Goal: Transaction & Acquisition: Purchase product/service

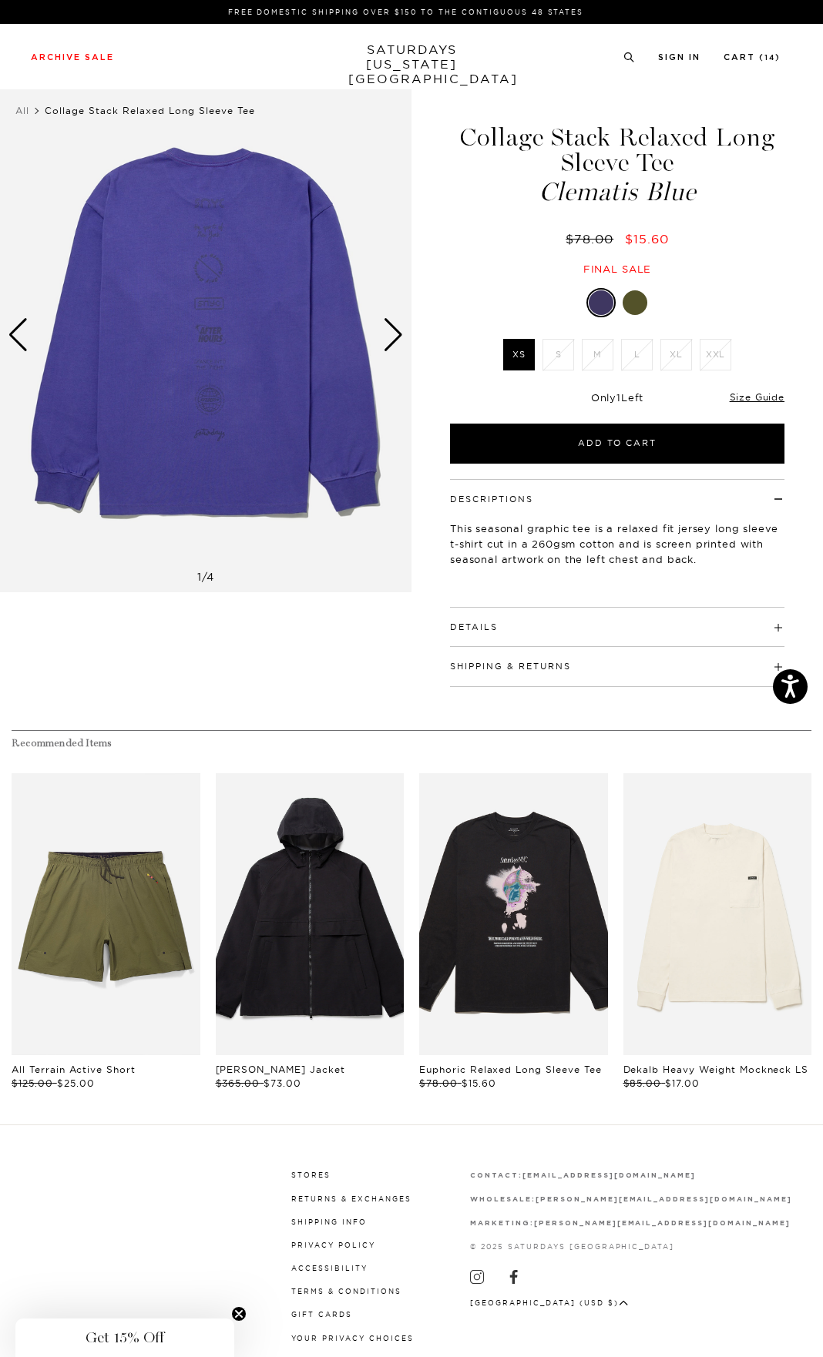
click at [394, 334] on div "Next slide" at bounding box center [393, 335] width 21 height 34
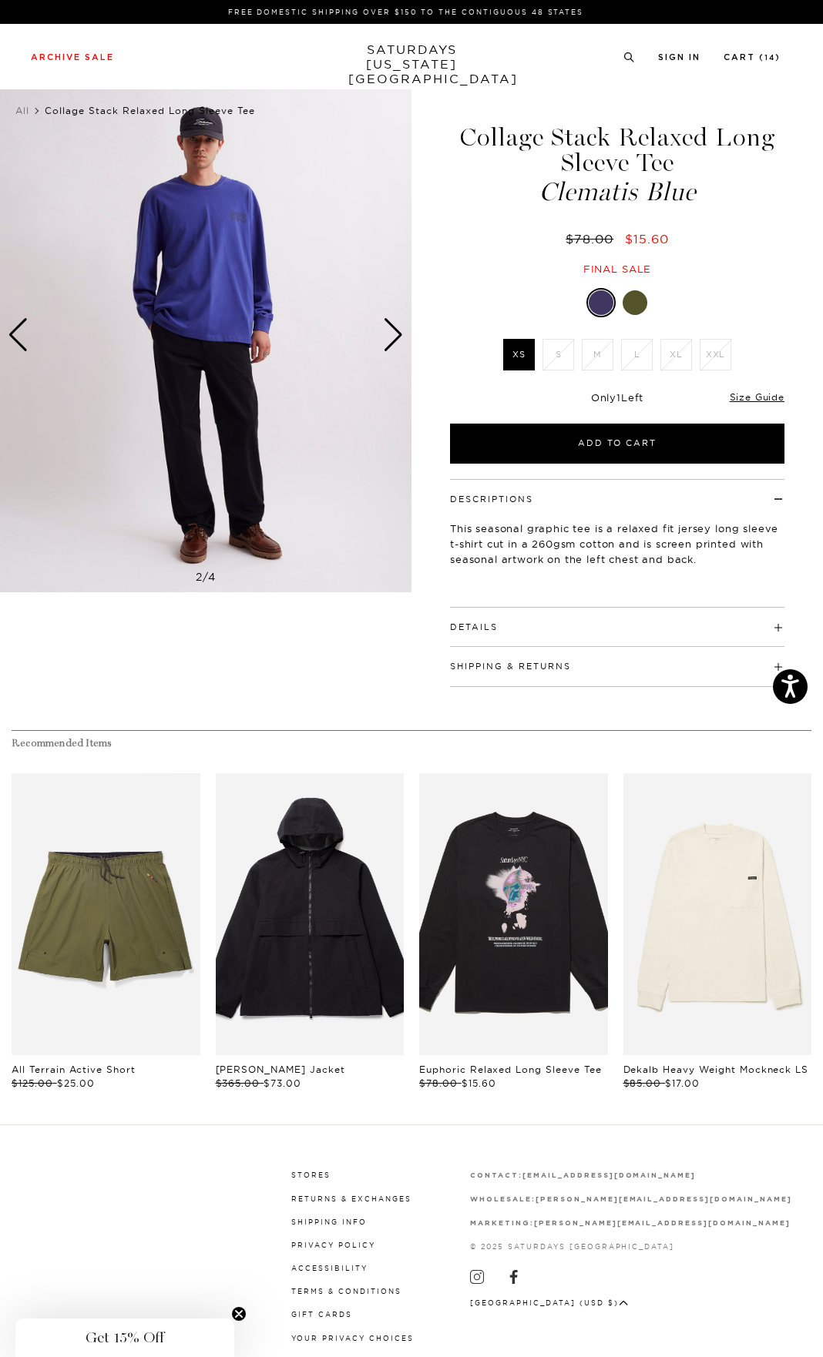
click at [394, 334] on div "Next slide" at bounding box center [393, 335] width 21 height 34
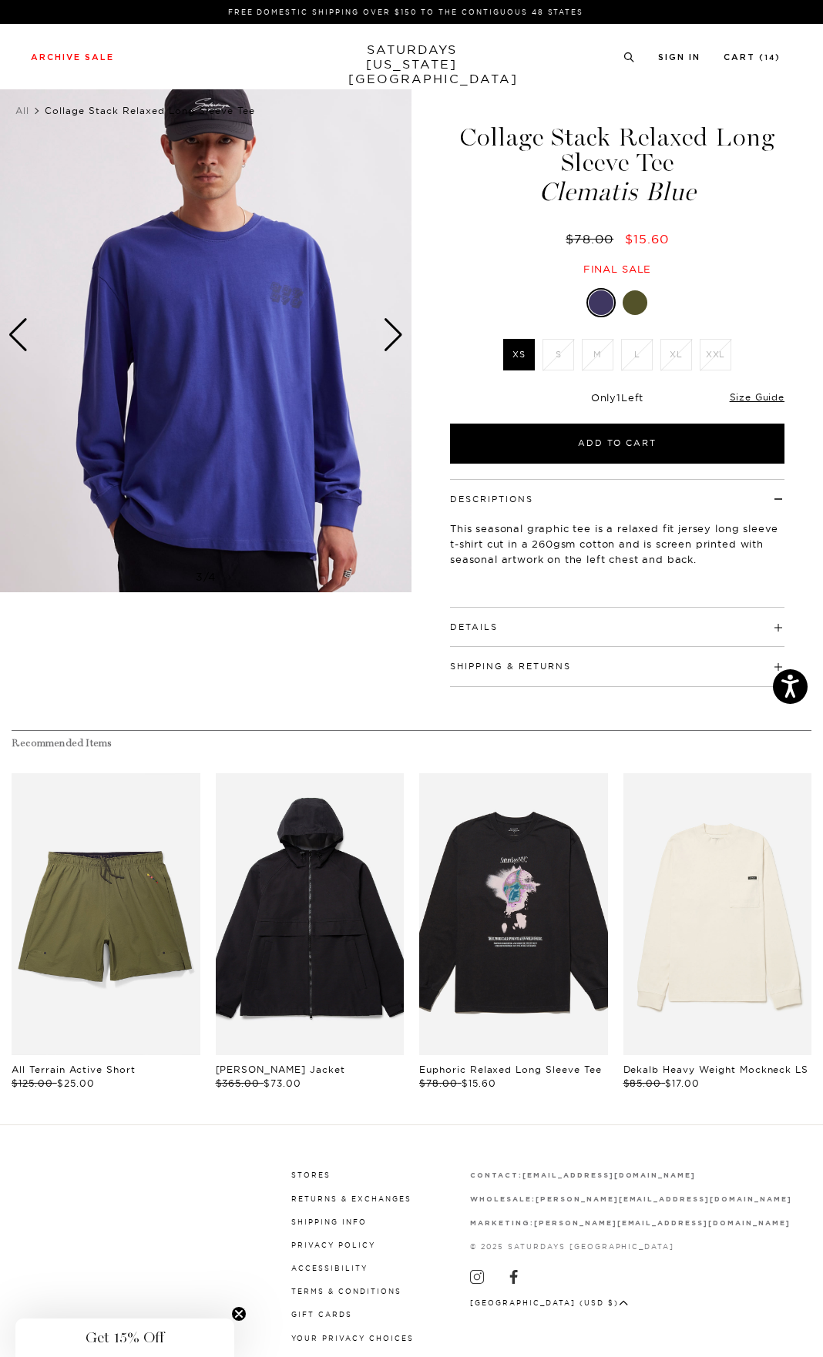
click at [394, 334] on div "Next slide" at bounding box center [393, 335] width 21 height 34
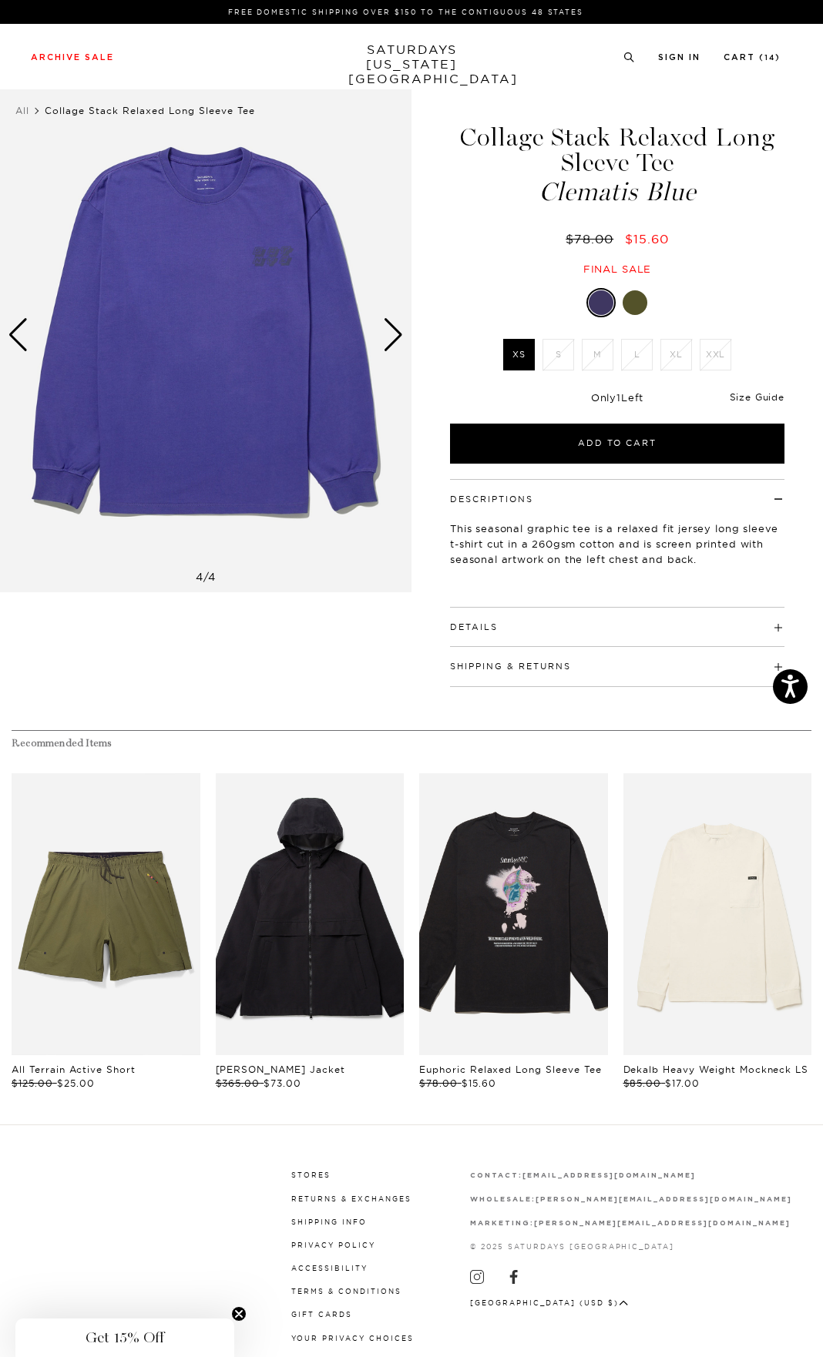
click at [769, 397] on link "Size Guide" at bounding box center [756, 397] width 55 height 12
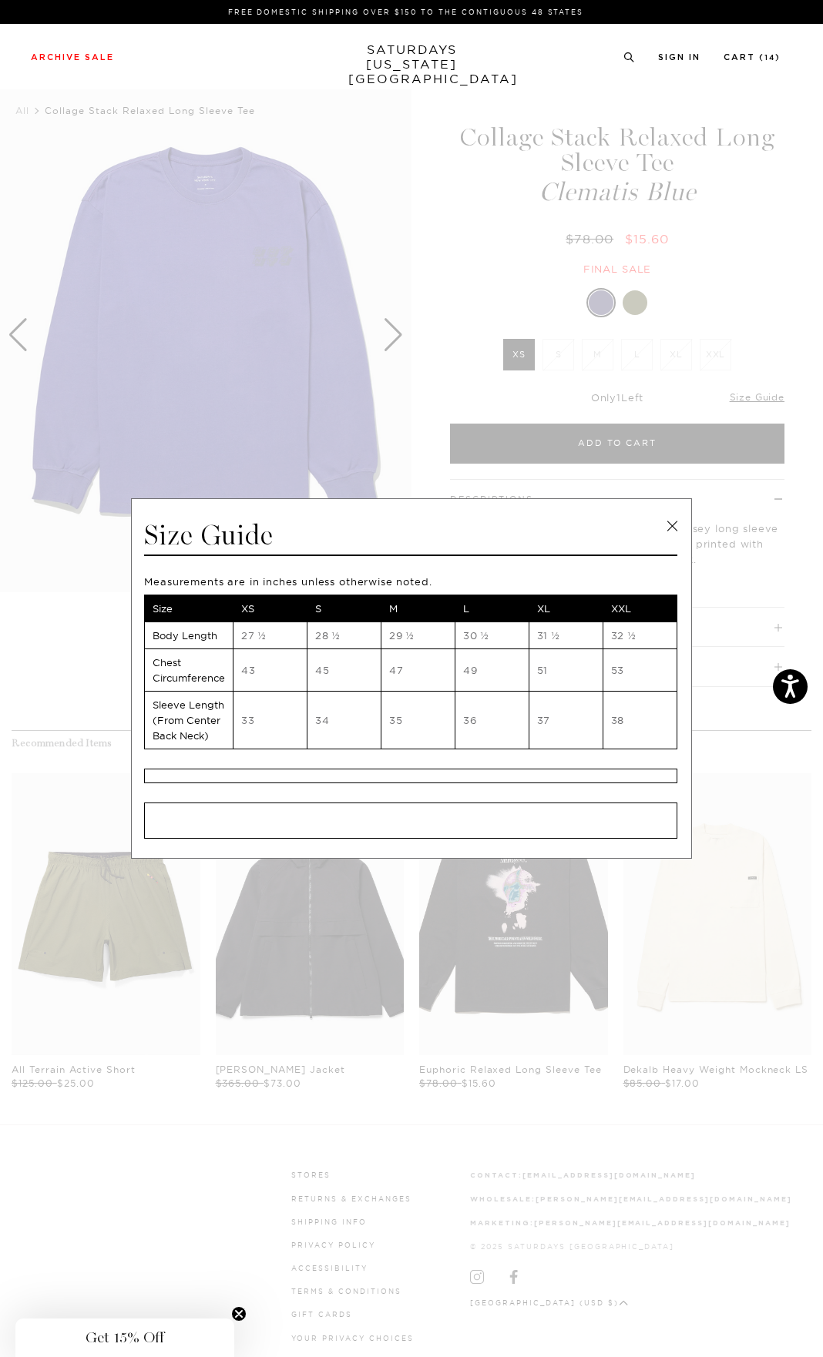
click at [663, 530] on link at bounding box center [671, 526] width 23 height 23
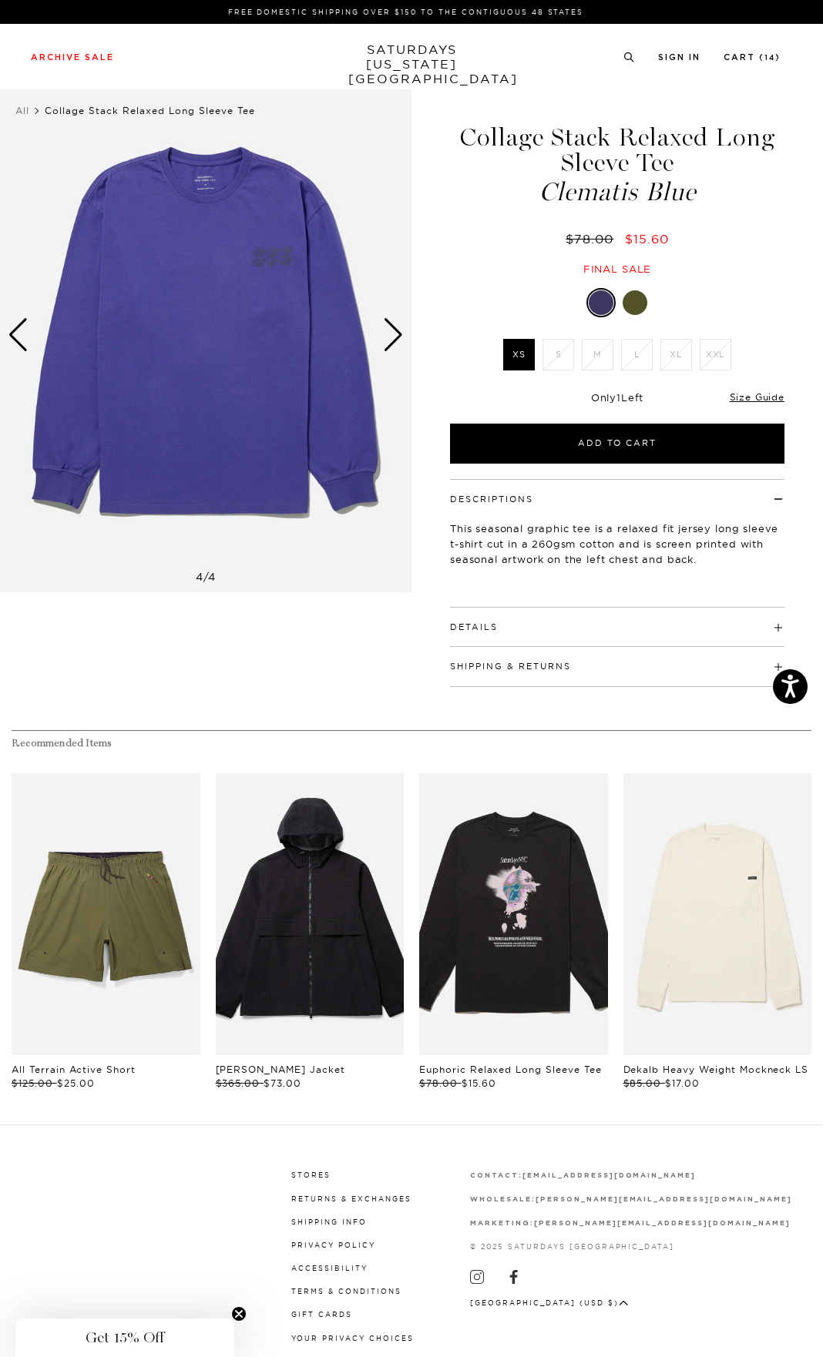
click at [397, 325] on div "Next slide" at bounding box center [393, 335] width 21 height 34
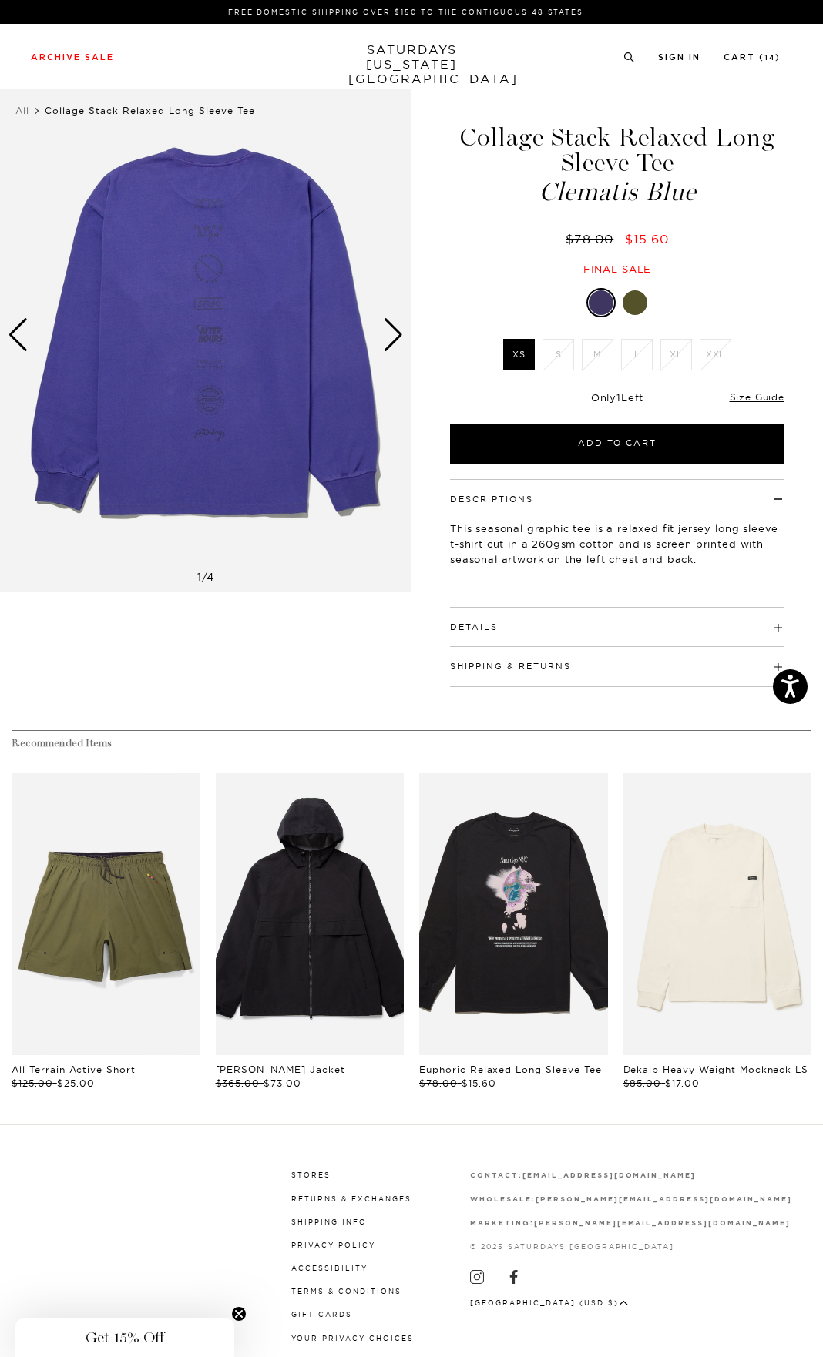
click at [400, 330] on div "Next slide" at bounding box center [393, 335] width 21 height 34
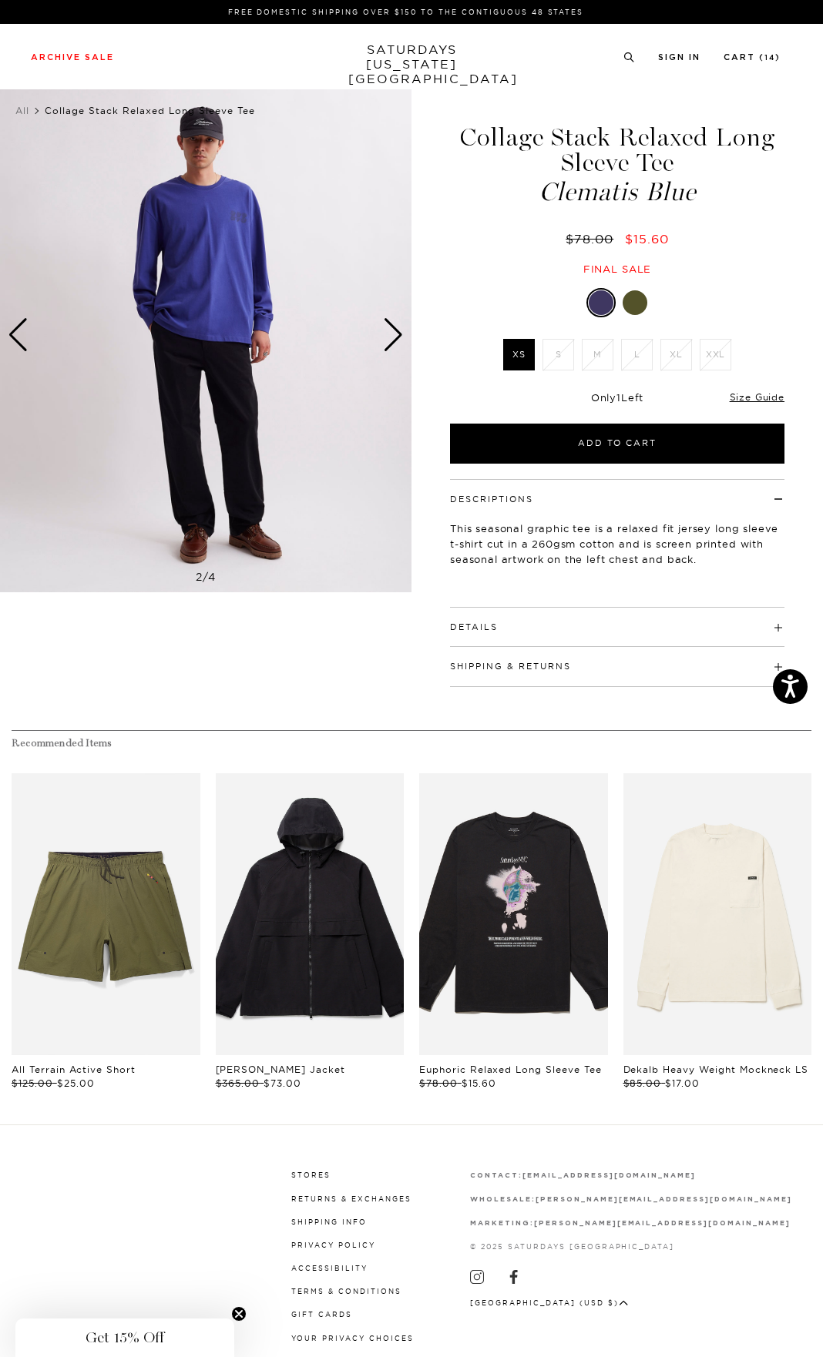
click at [400, 330] on div "Next slide" at bounding box center [393, 335] width 21 height 34
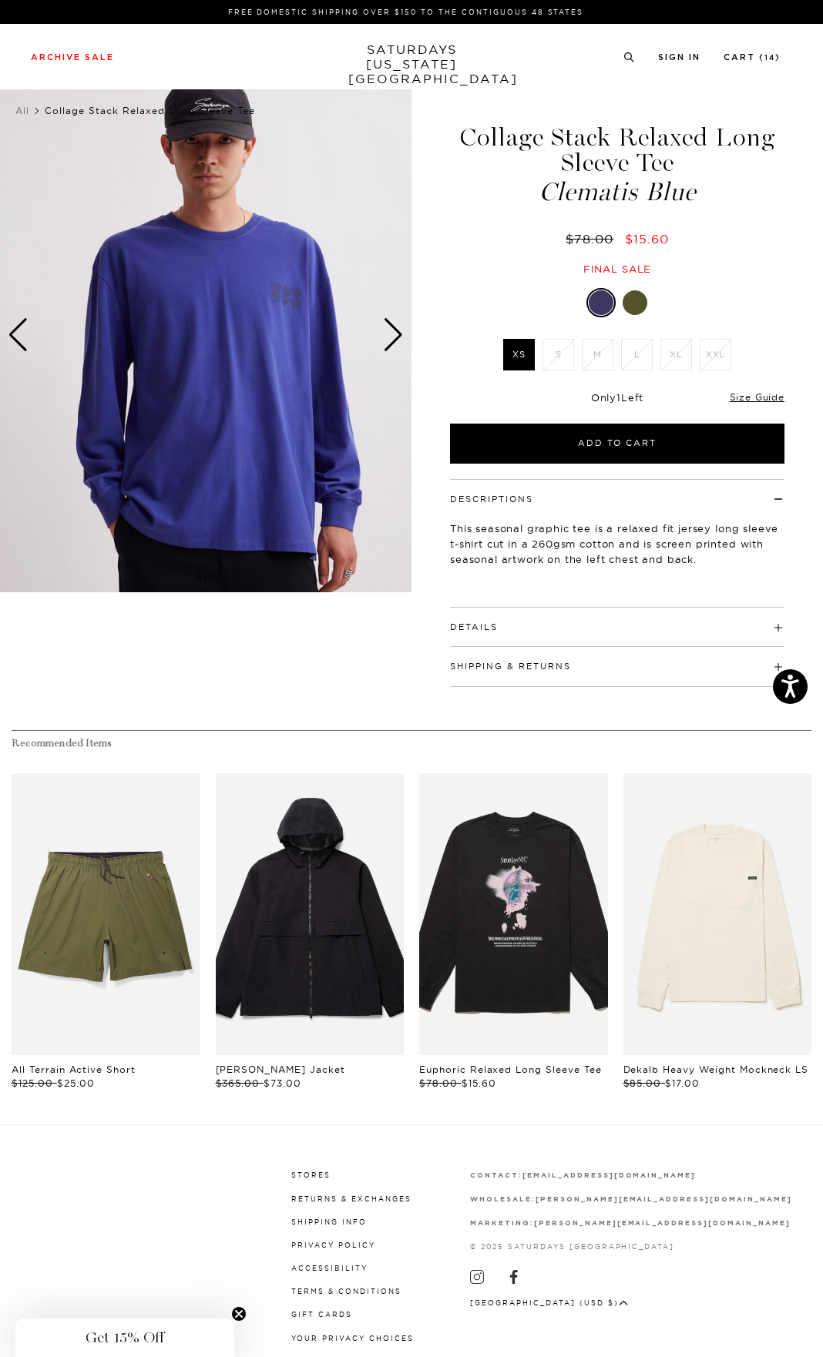
click at [400, 330] on div "Next slide" at bounding box center [393, 335] width 21 height 34
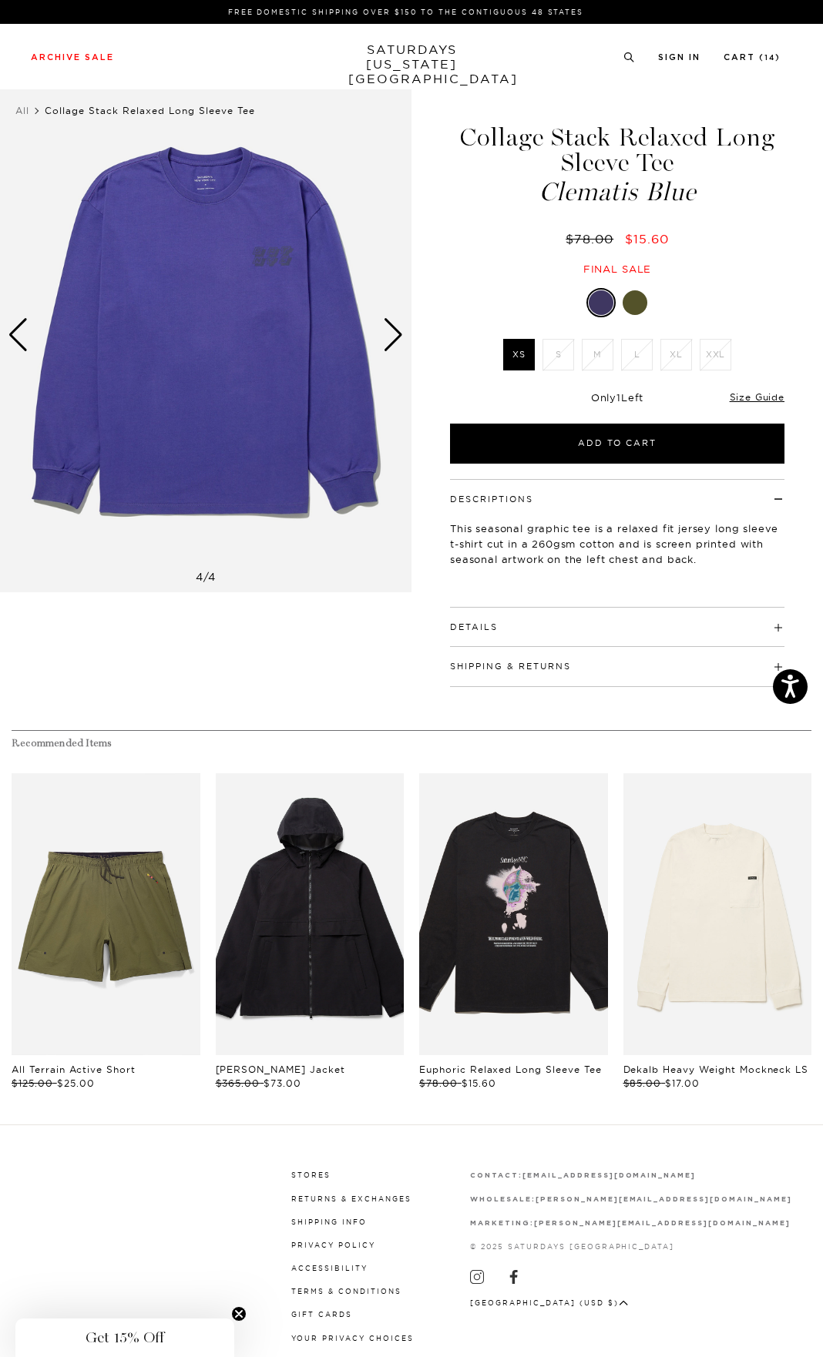
click at [399, 324] on div "Next slide" at bounding box center [393, 335] width 21 height 34
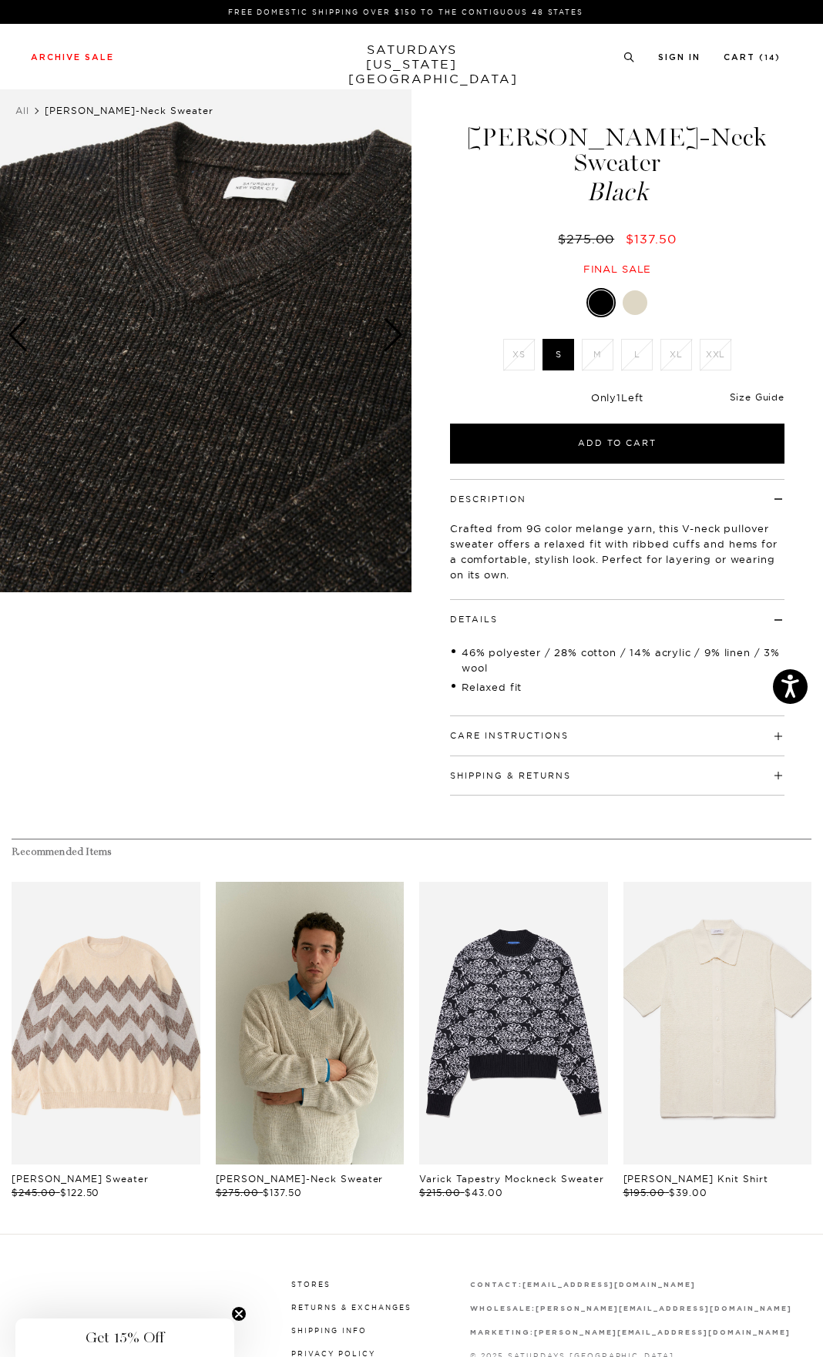
click at [766, 391] on link "Size Guide" at bounding box center [756, 397] width 55 height 12
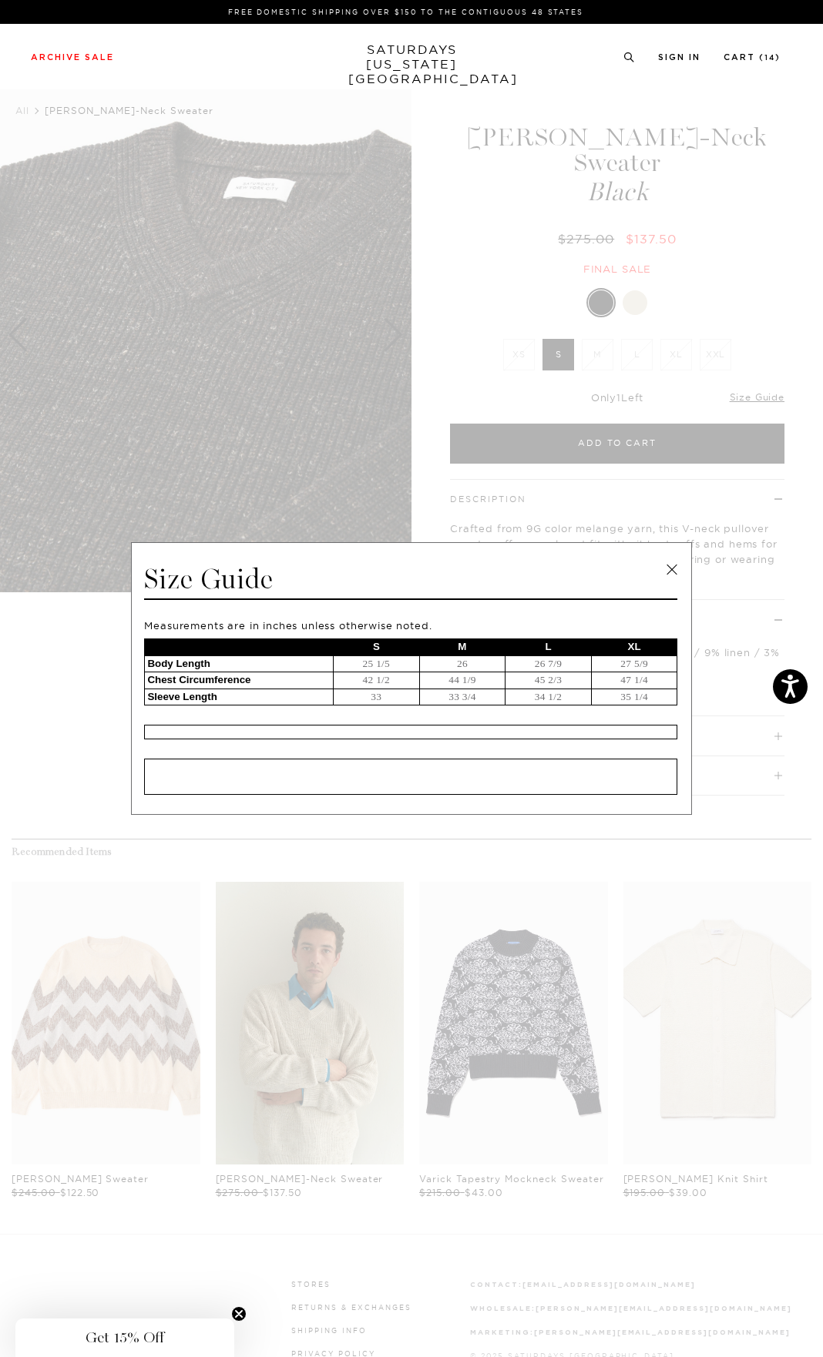
click at [667, 433] on span at bounding box center [405, 678] width 811 height 1357
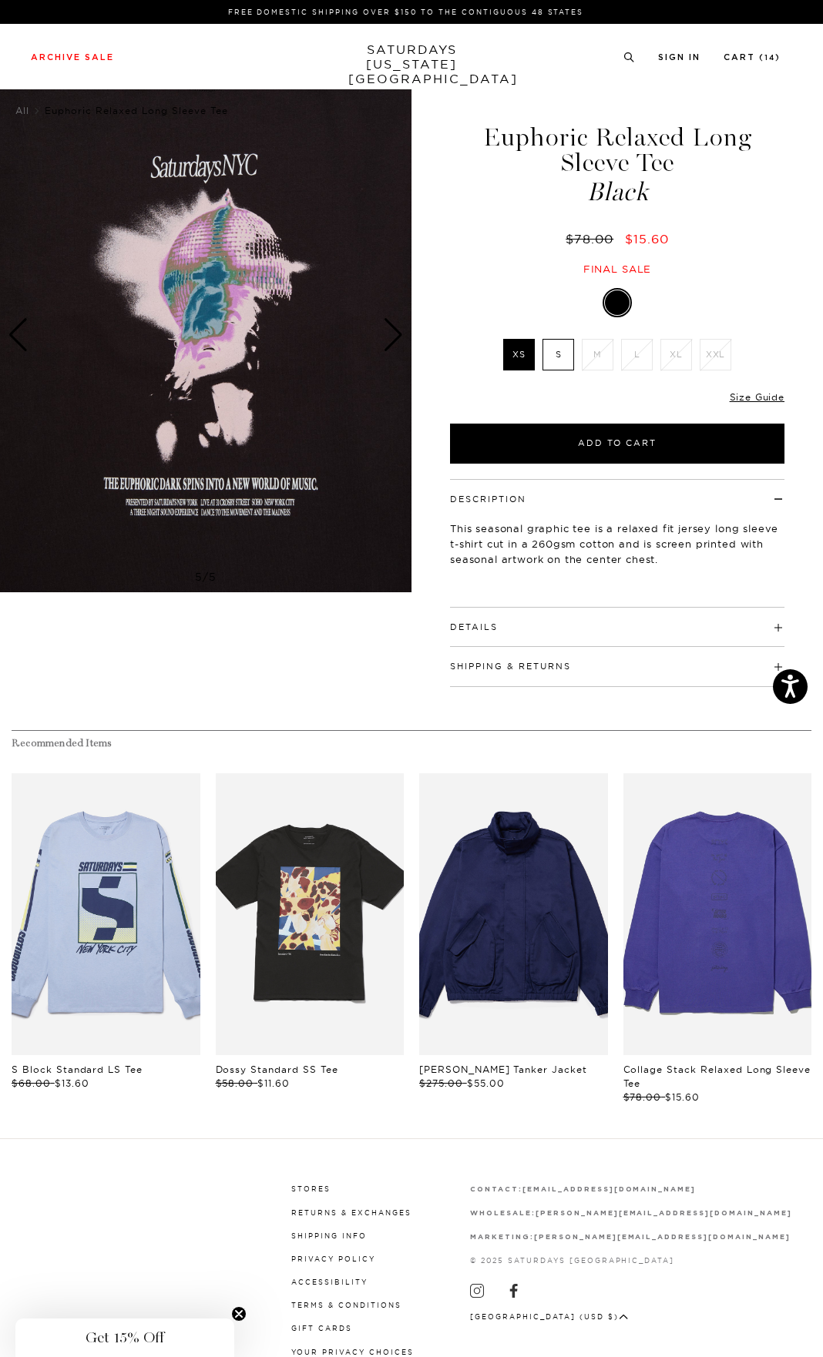
click at [567, 345] on label "S" at bounding box center [558, 355] width 32 height 32
click at [0, 0] on input "S" at bounding box center [0, 0] width 0 height 0
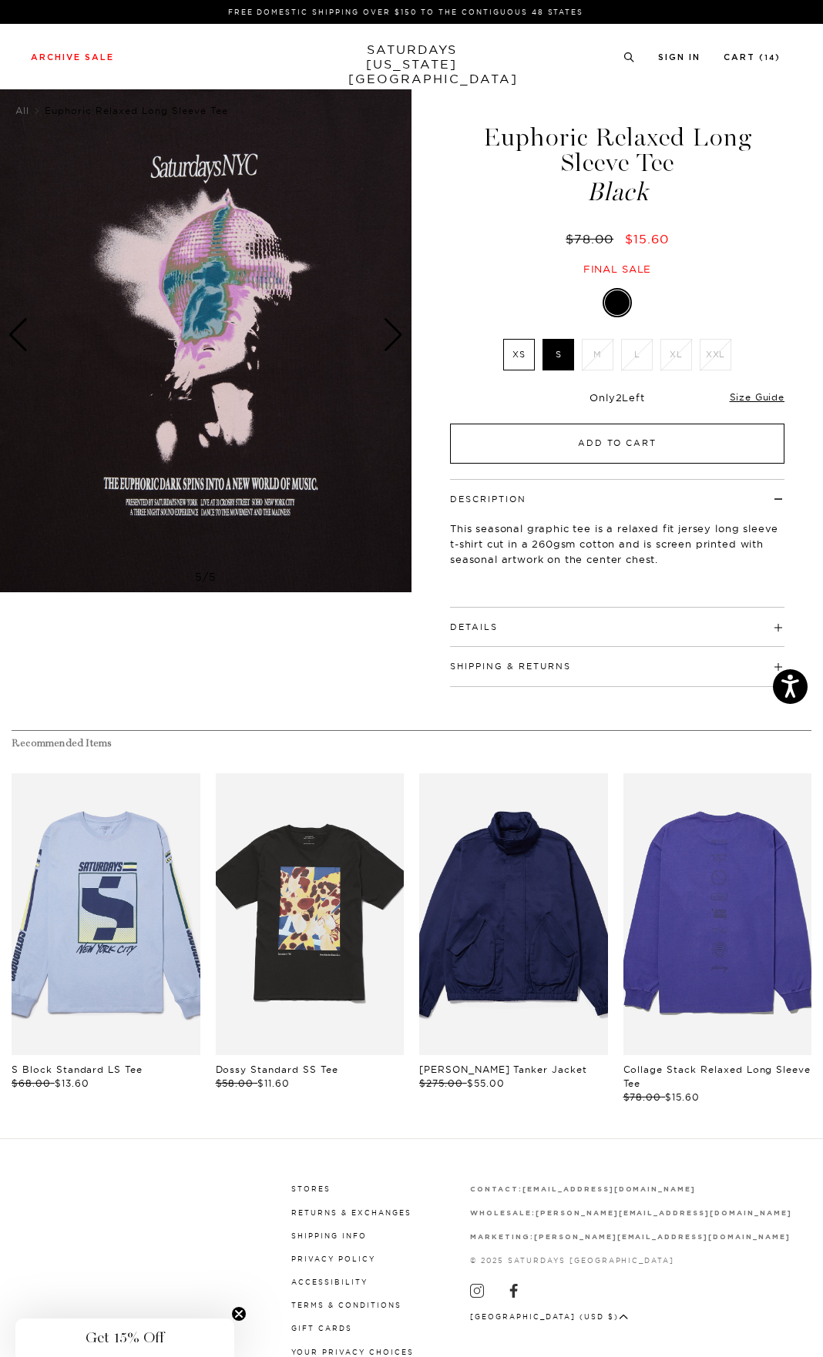
click at [722, 455] on button "Add to Cart" at bounding box center [617, 444] width 334 height 40
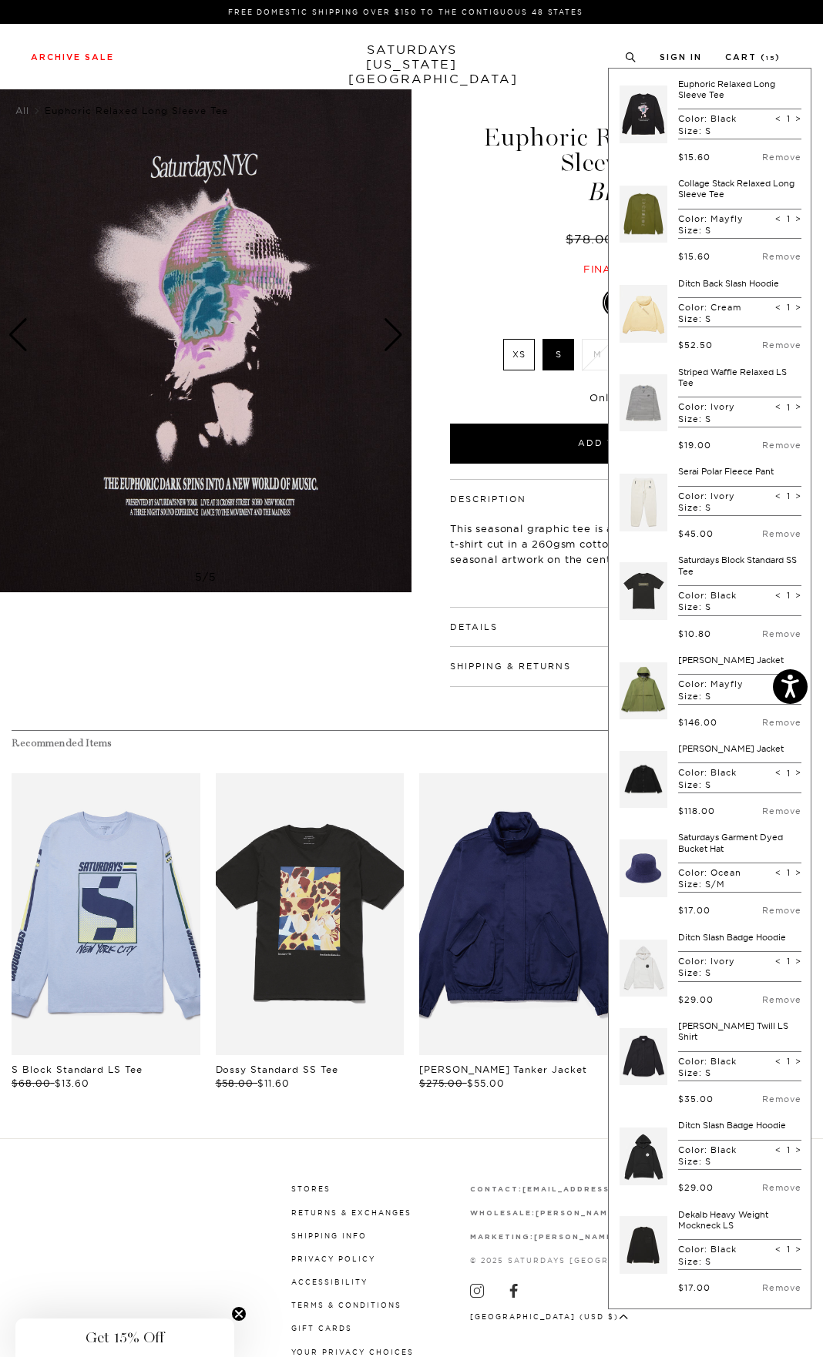
click at [395, 56] on link "SATURDAYS NEW YORK CITY" at bounding box center [411, 64] width 127 height 44
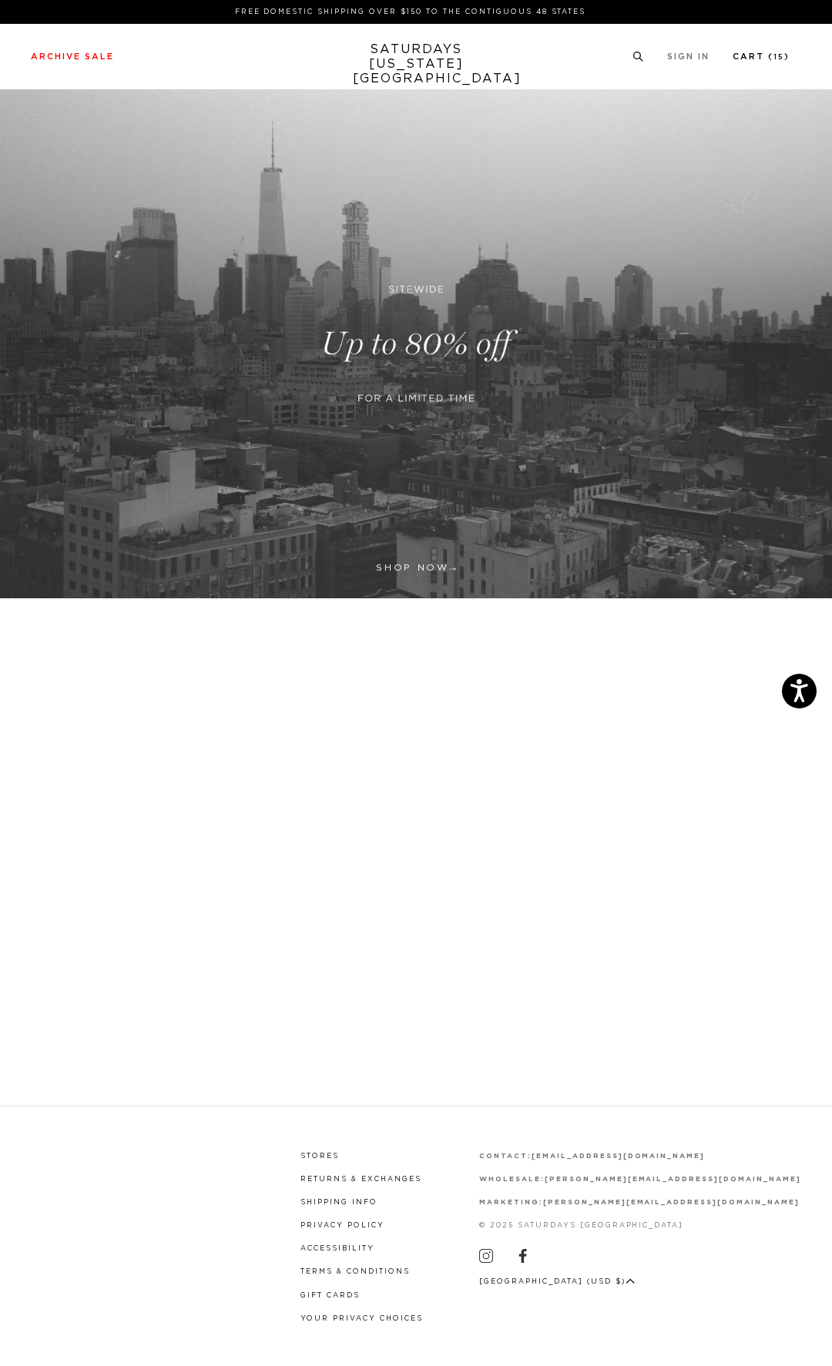
click at [752, 49] on li "Cart ( 15 )" at bounding box center [760, 56] width 57 height 14
click at [750, 57] on link "Cart ( 15 )" at bounding box center [760, 56] width 57 height 8
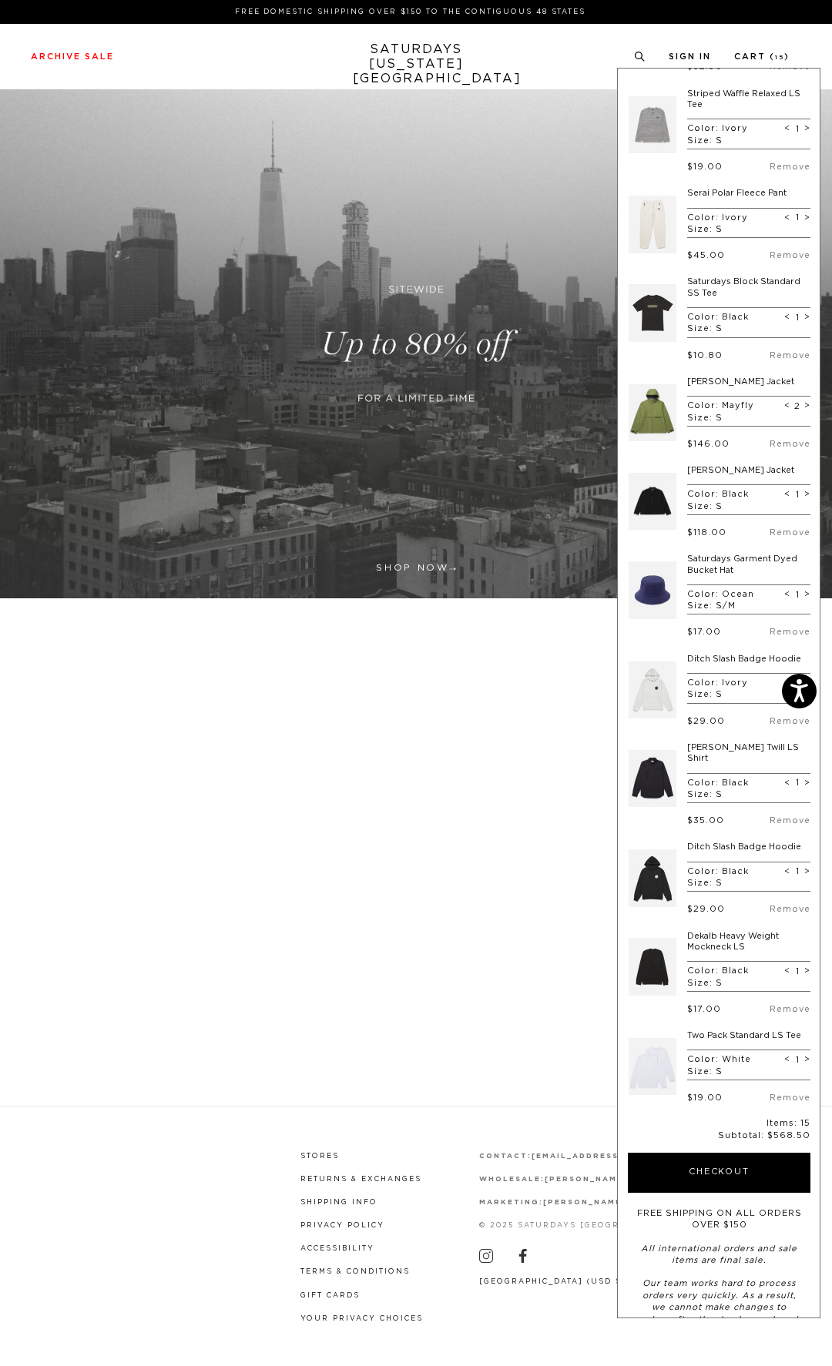
scroll to position [326, 0]
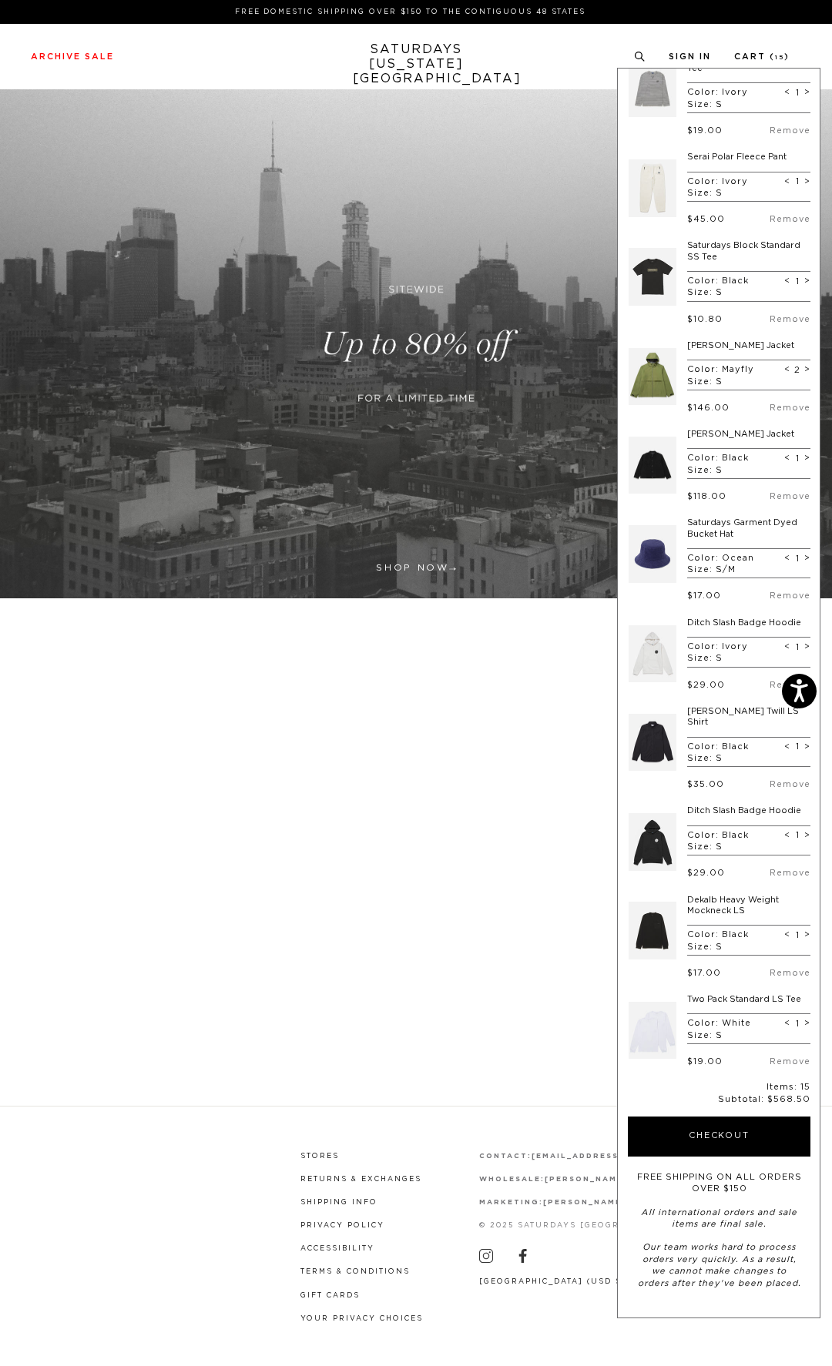
click at [659, 461] on link at bounding box center [652, 465] width 48 height 72
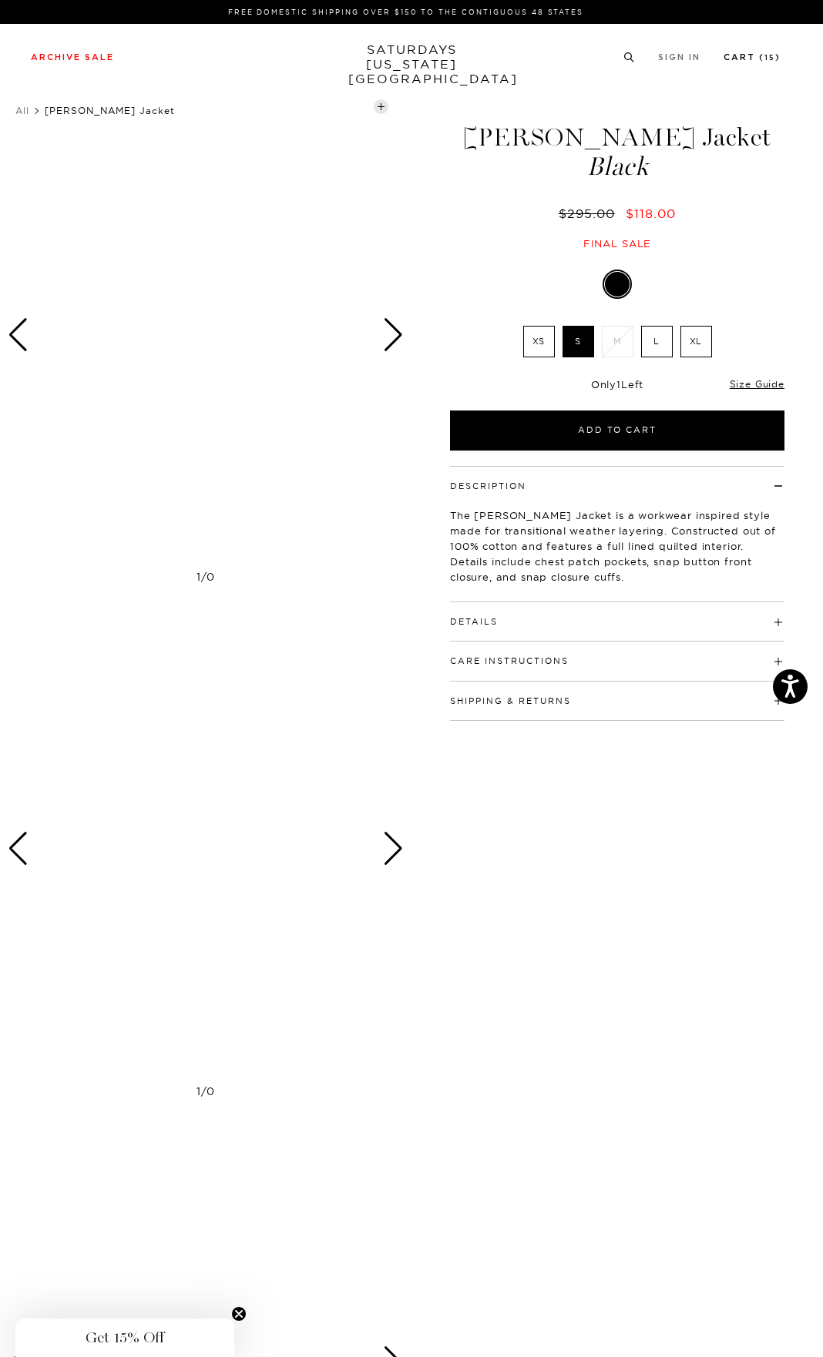
click at [749, 60] on link "Cart ( 15 )" at bounding box center [751, 57] width 57 height 8
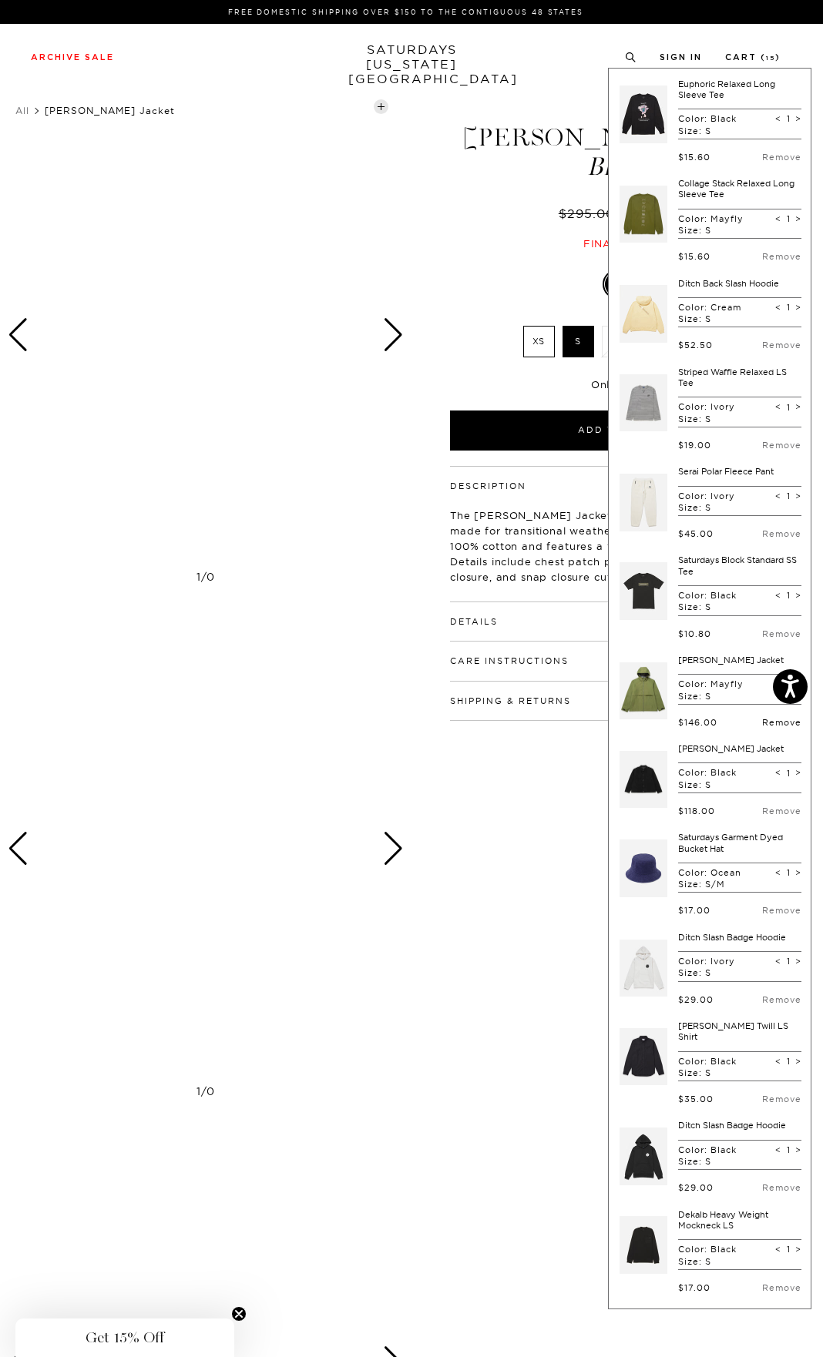
click at [766, 722] on link "Remove" at bounding box center [781, 722] width 39 height 11
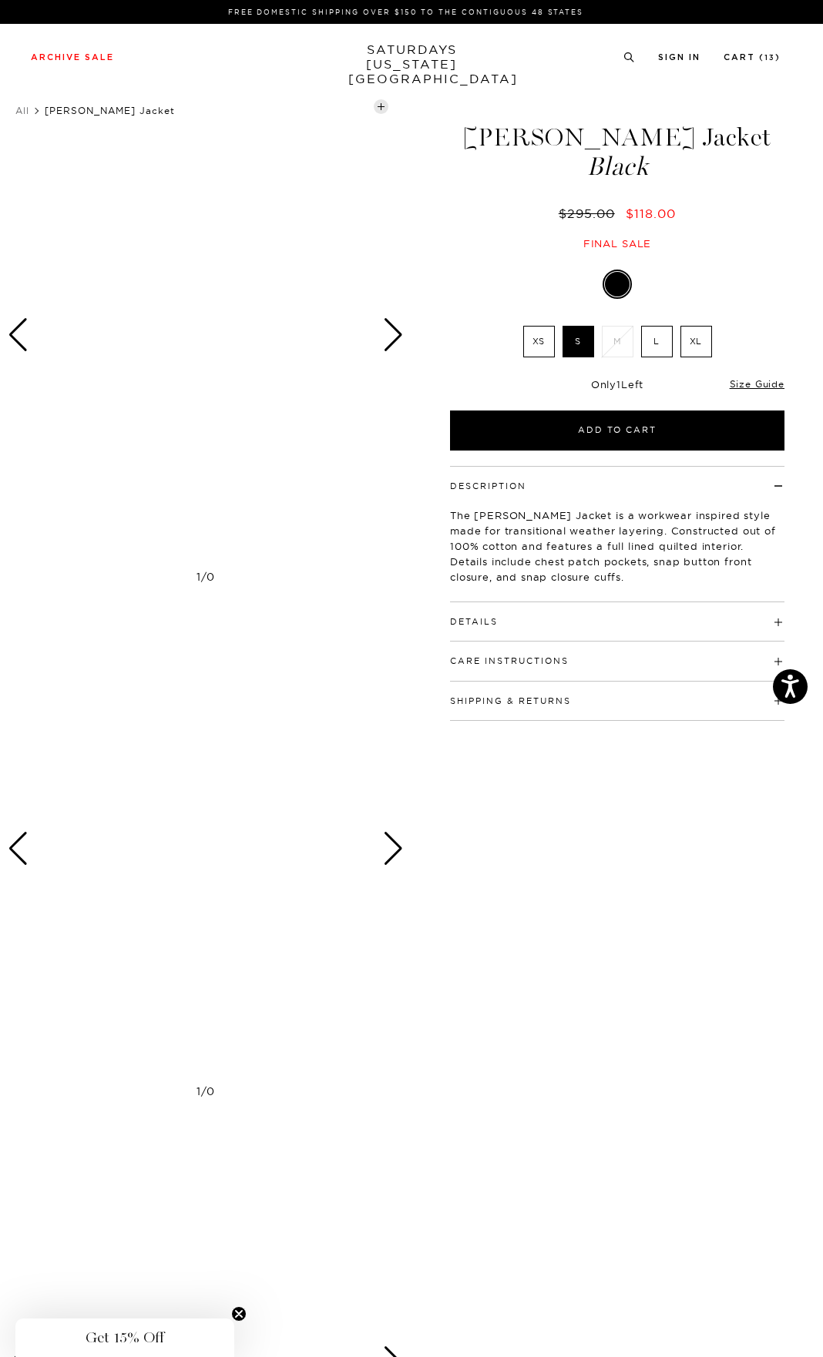
click at [383, 340] on div "Next slide" at bounding box center [393, 335] width 21 height 34
click at [401, 337] on div "Next slide" at bounding box center [393, 335] width 21 height 34
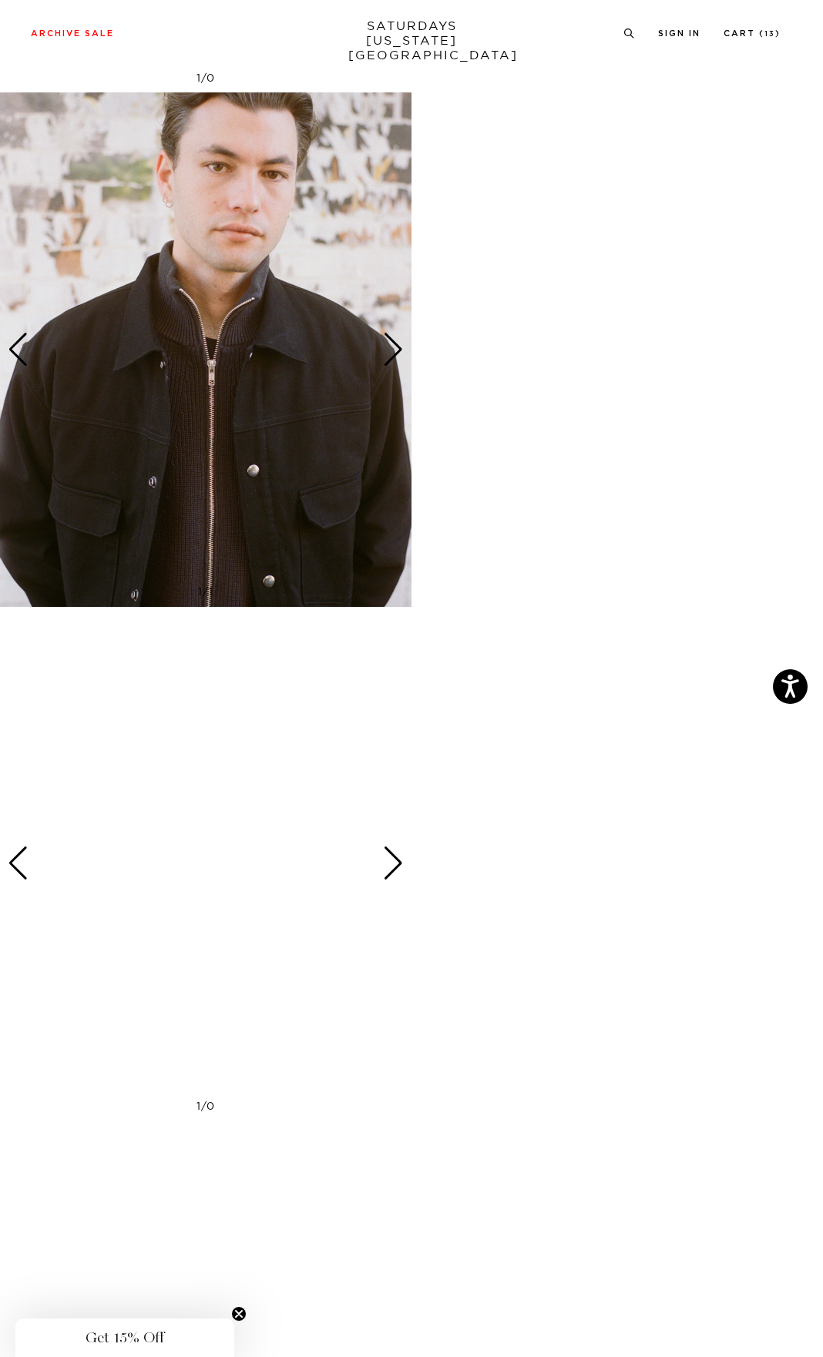
scroll to position [1937, 0]
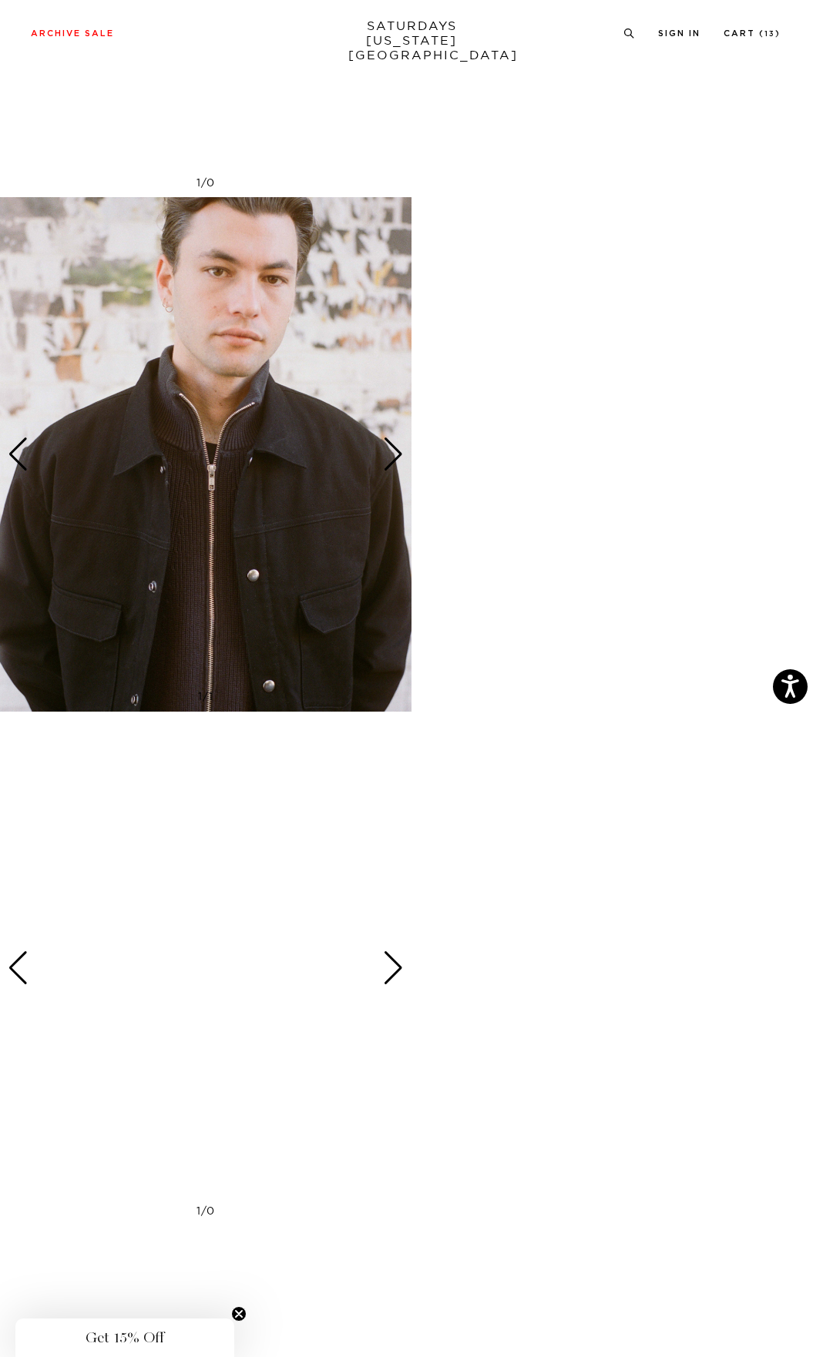
click at [398, 456] on div "Next slide" at bounding box center [393, 454] width 21 height 34
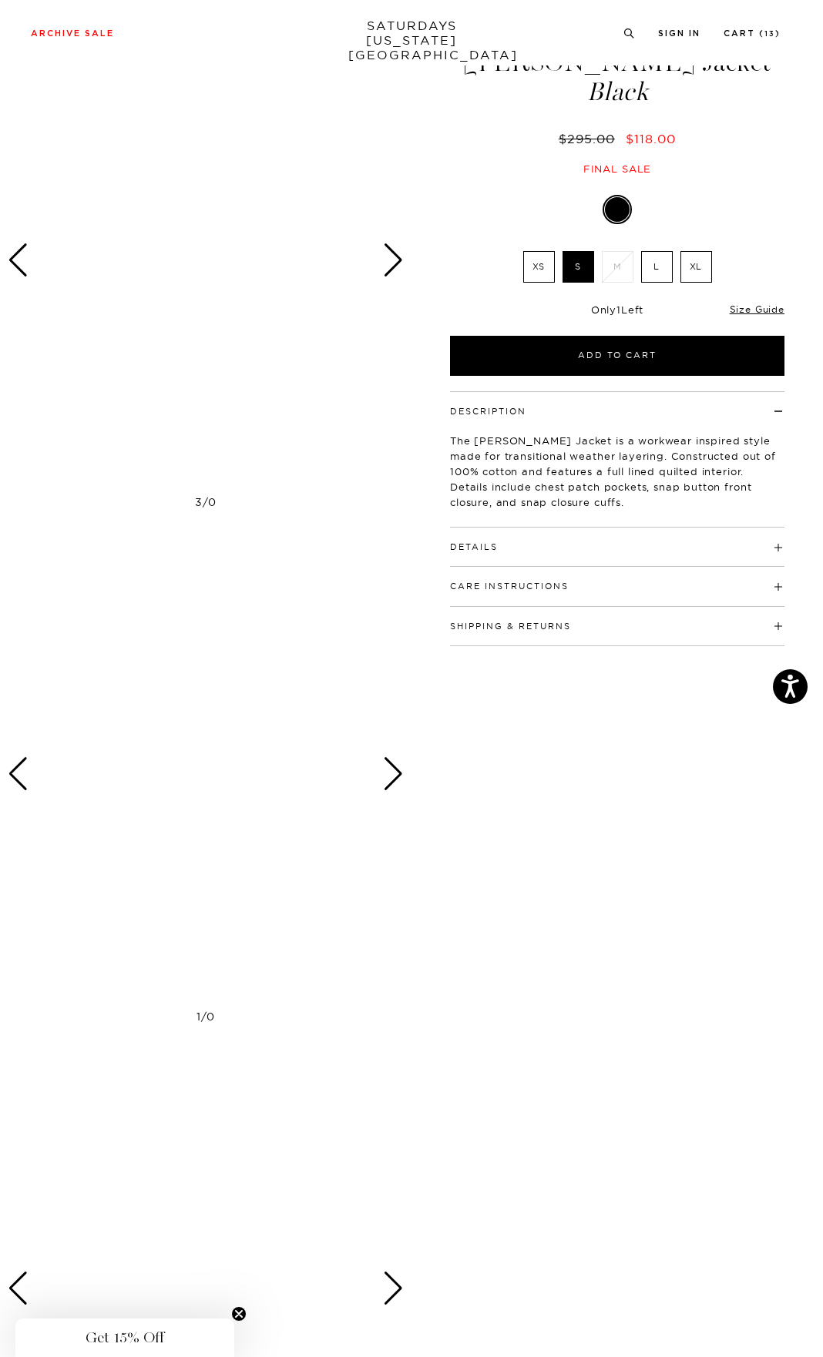
scroll to position [0, 0]
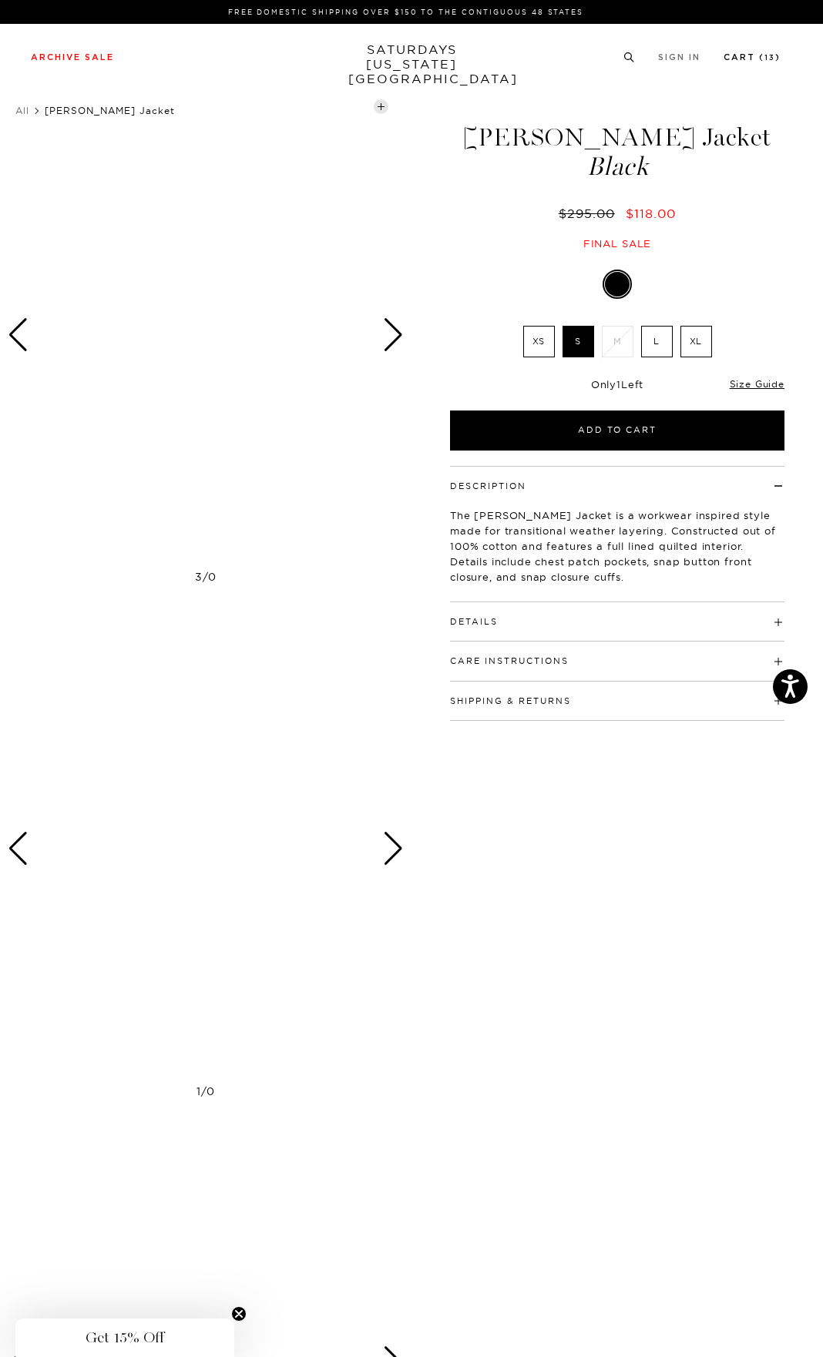
click at [750, 55] on link "Cart ( 13 )" at bounding box center [751, 57] width 57 height 8
click at [749, 61] on link "Cart ( 13 )" at bounding box center [751, 57] width 57 height 8
click at [753, 62] on link "Cart ( 13 )" at bounding box center [752, 57] width 55 height 8
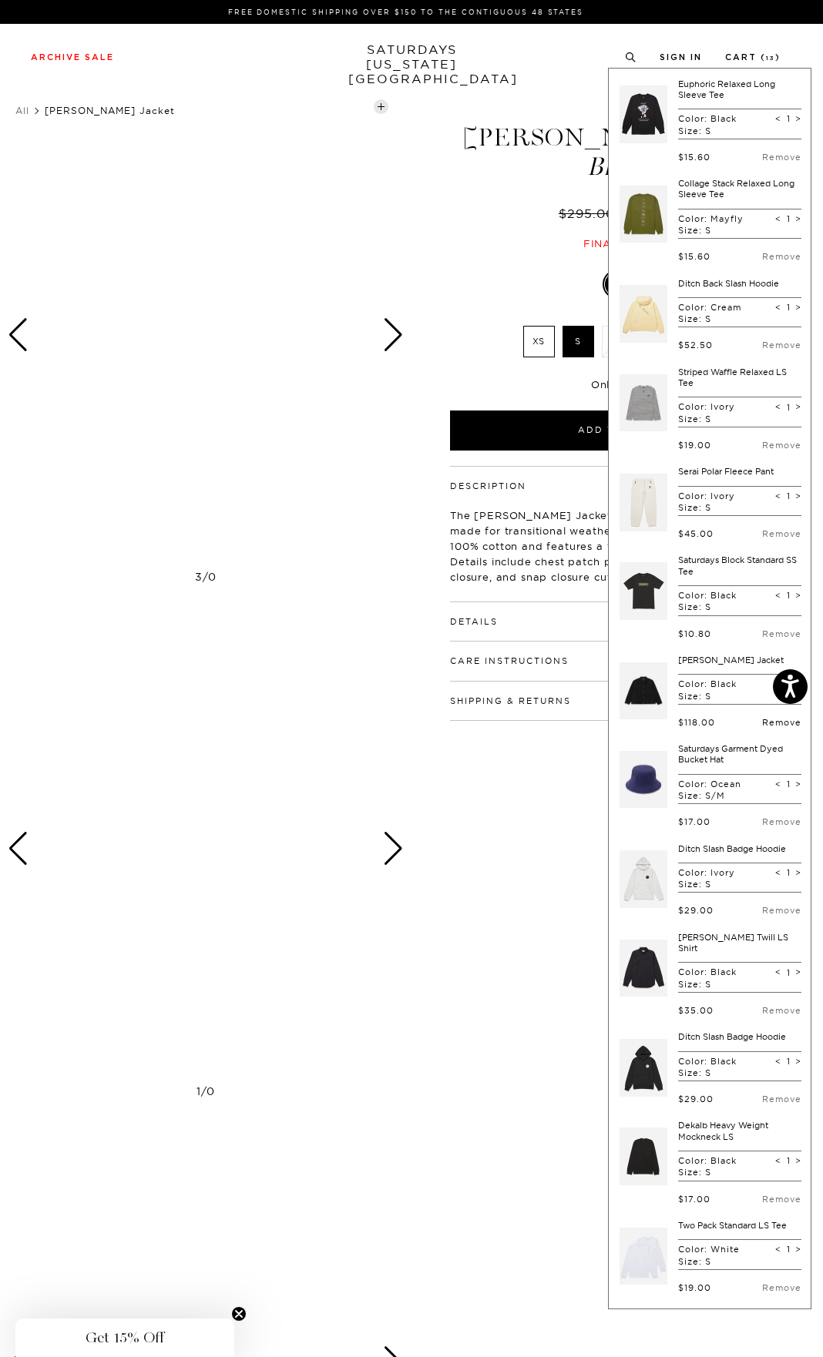
click at [763, 728] on link "Remove" at bounding box center [781, 722] width 39 height 11
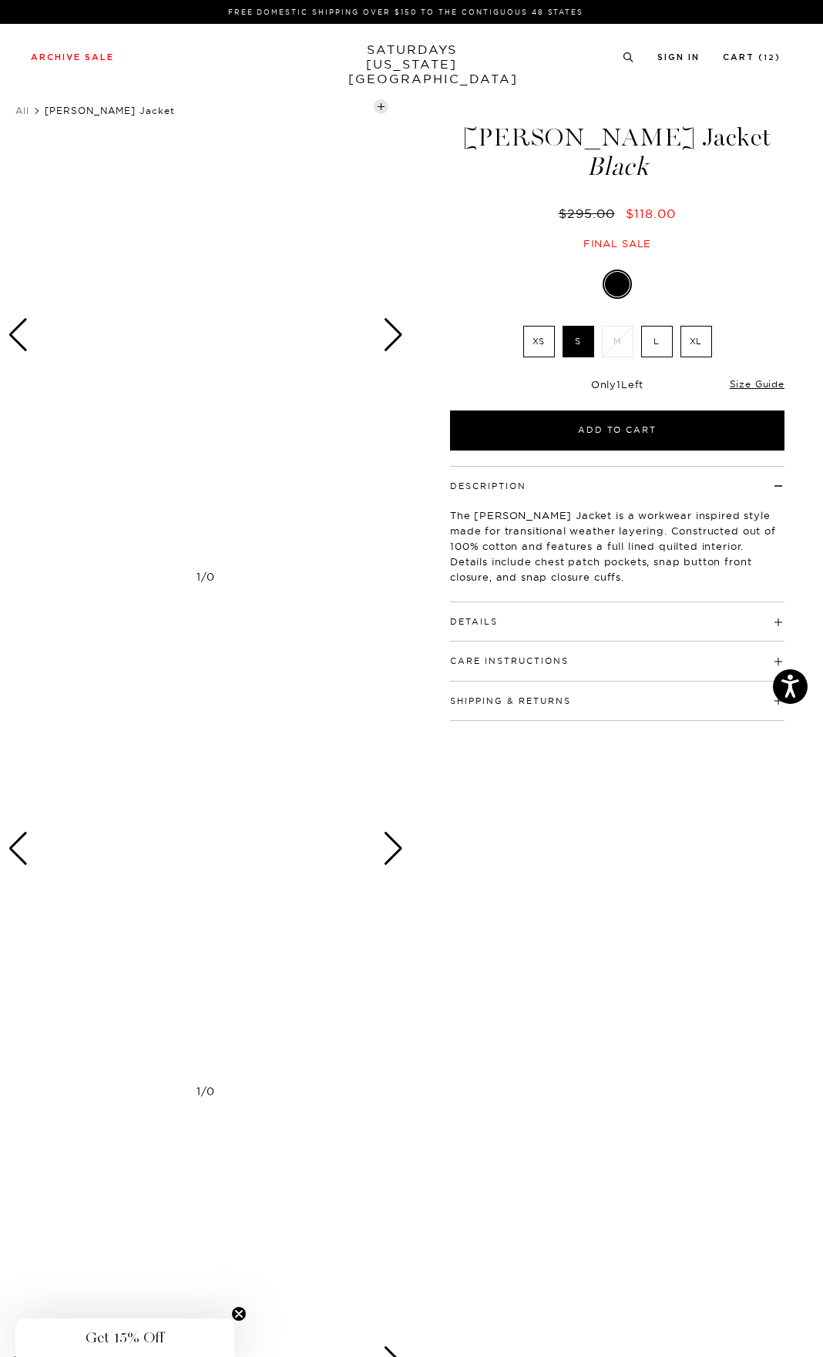
click at [388, 332] on div "Next slide" at bounding box center [393, 335] width 21 height 34
click at [392, 51] on link "SATURDAYS NEW YORK CITY" at bounding box center [411, 64] width 127 height 44
